Goal: Task Accomplishment & Management: Use online tool/utility

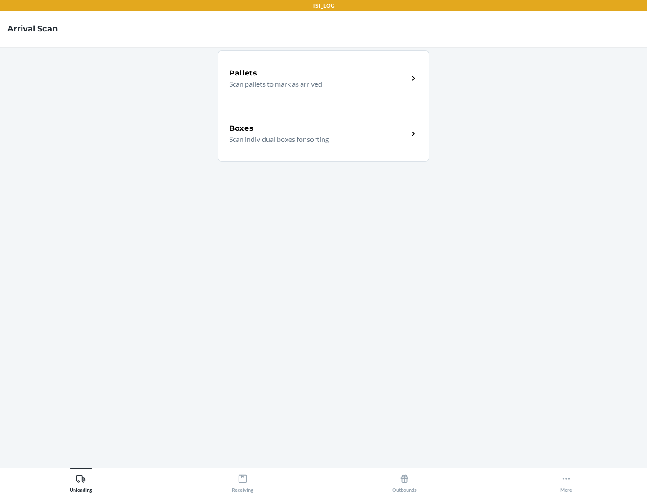
click at [319, 129] on div "Boxes" at bounding box center [318, 128] width 179 height 11
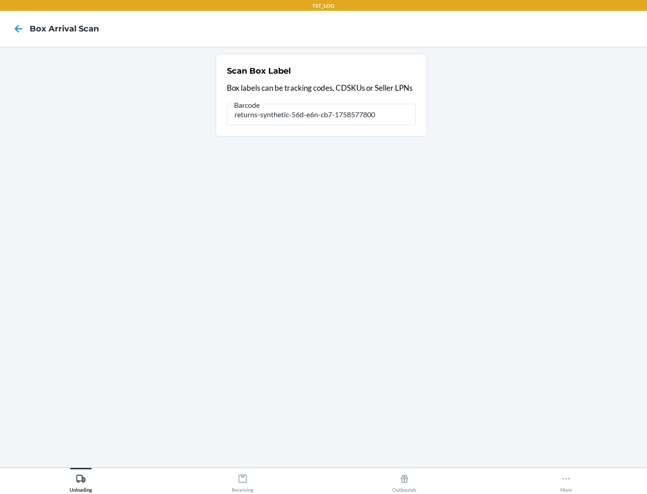
type input "returns-synthetic-56d-e6n-cb7-1758577800"
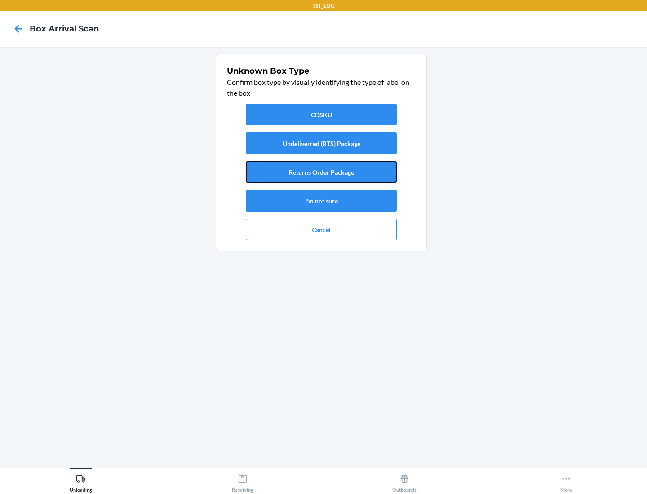
click at [321, 172] on button "Returns Order Package" at bounding box center [321, 172] width 151 height 22
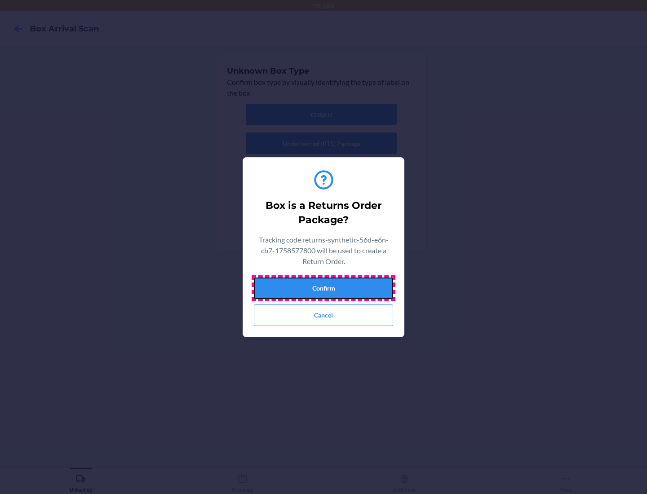
click at [324, 288] on button "Confirm" at bounding box center [323, 289] width 139 height 22
